Goal: Register for event/course

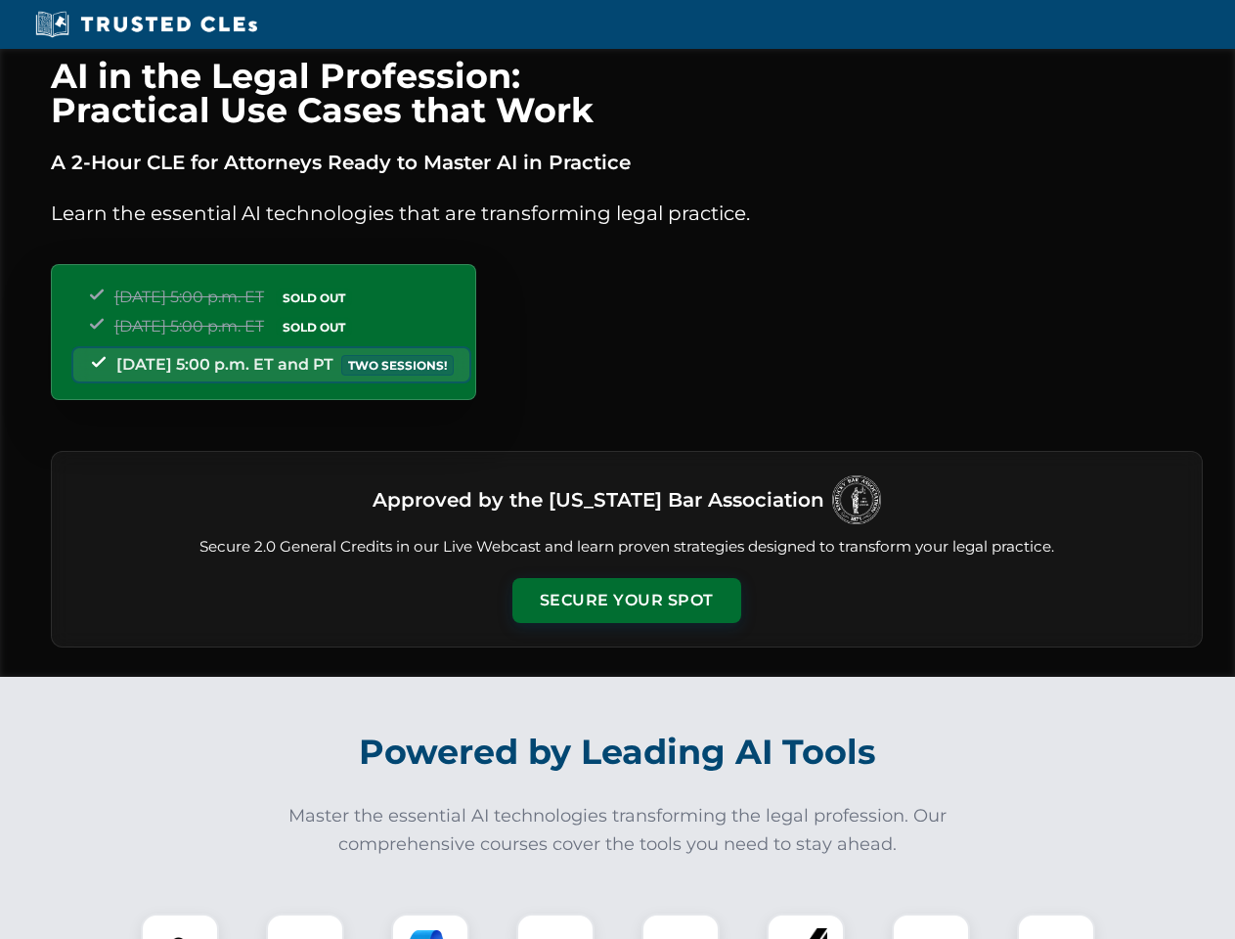
click at [626, 601] on button "Secure Your Spot" at bounding box center [627, 600] width 229 height 45
click at [180, 926] on img at bounding box center [180, 952] width 57 height 57
click at [305, 926] on div at bounding box center [305, 953] width 78 height 78
click at [430, 926] on div at bounding box center [430, 953] width 78 height 78
click at [556, 926] on img at bounding box center [555, 952] width 55 height 55
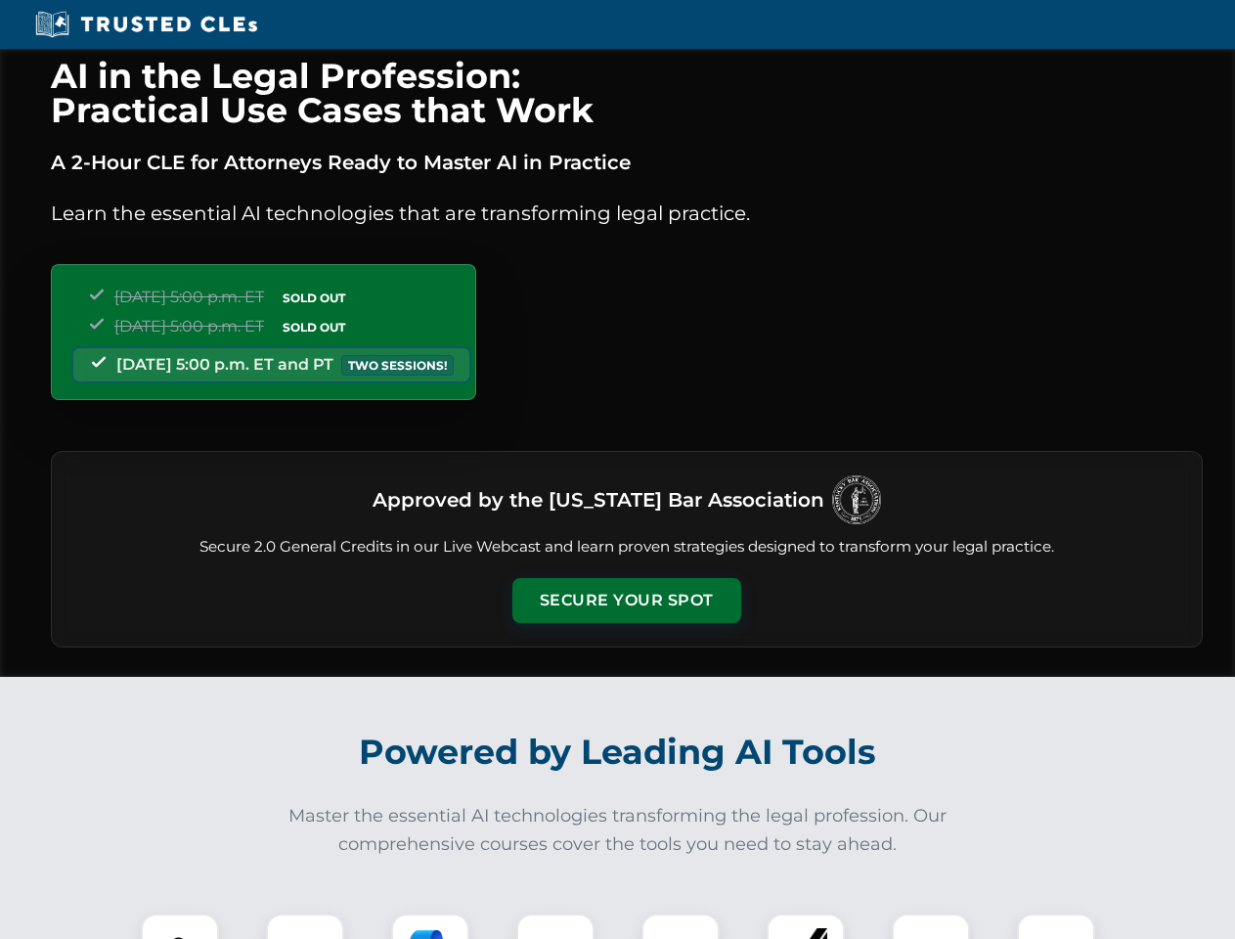
click at [681, 926] on div at bounding box center [681, 953] width 78 height 78
click at [806, 926] on div at bounding box center [806, 953] width 78 height 78
